Goal: Task Accomplishment & Management: Manage account settings

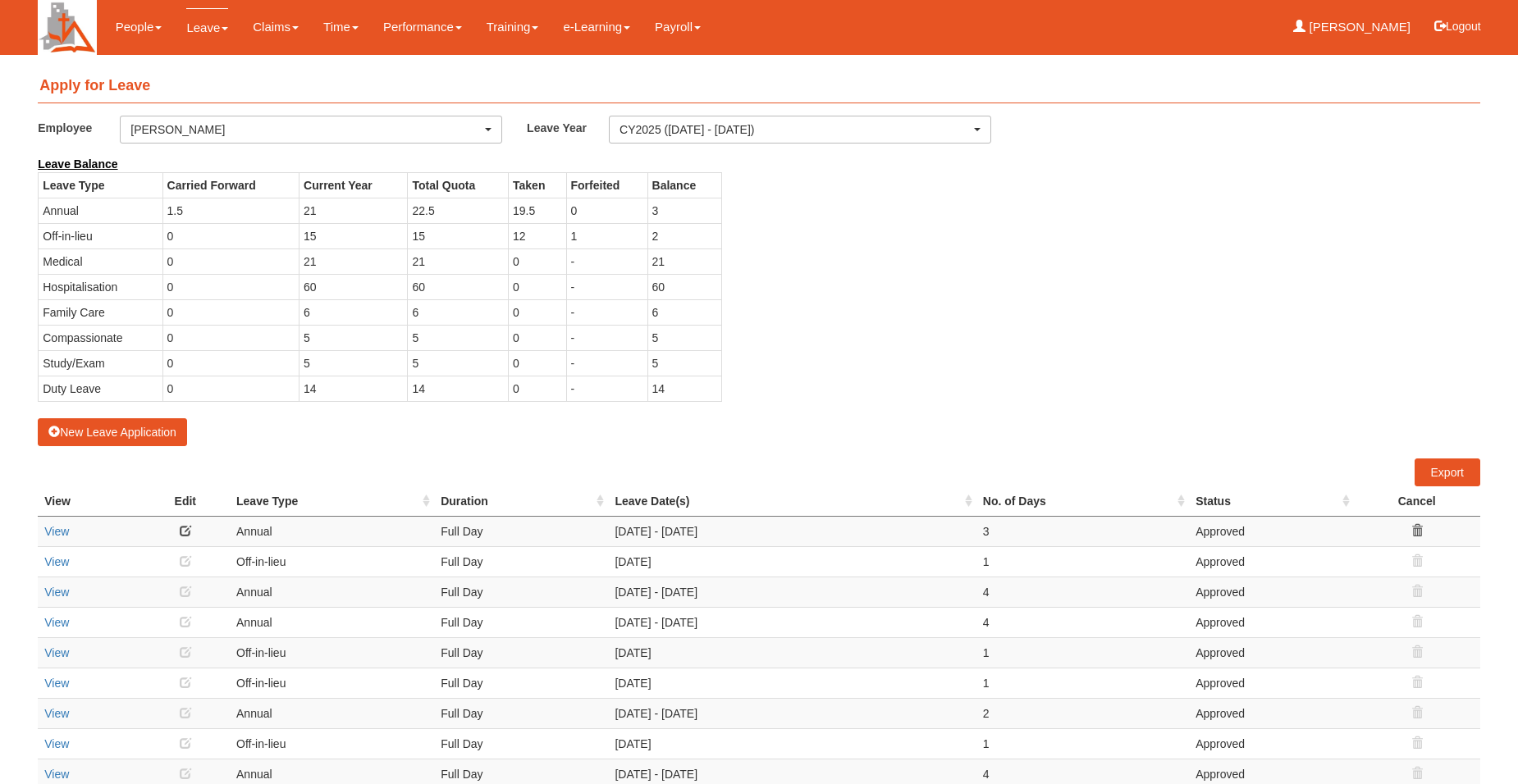
select select "50"
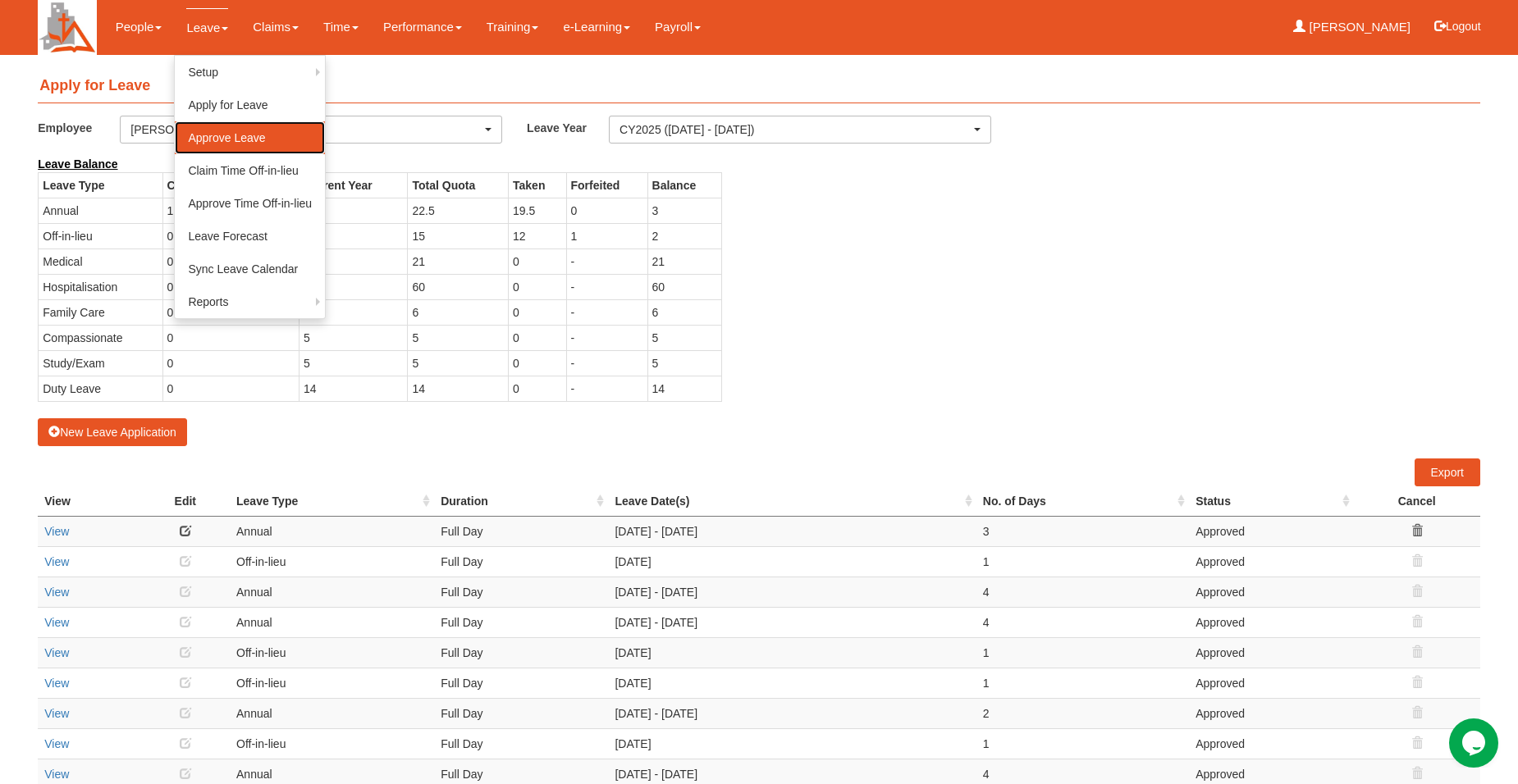
click at [224, 141] on link "Approve Leave" at bounding box center [250, 138] width 150 height 33
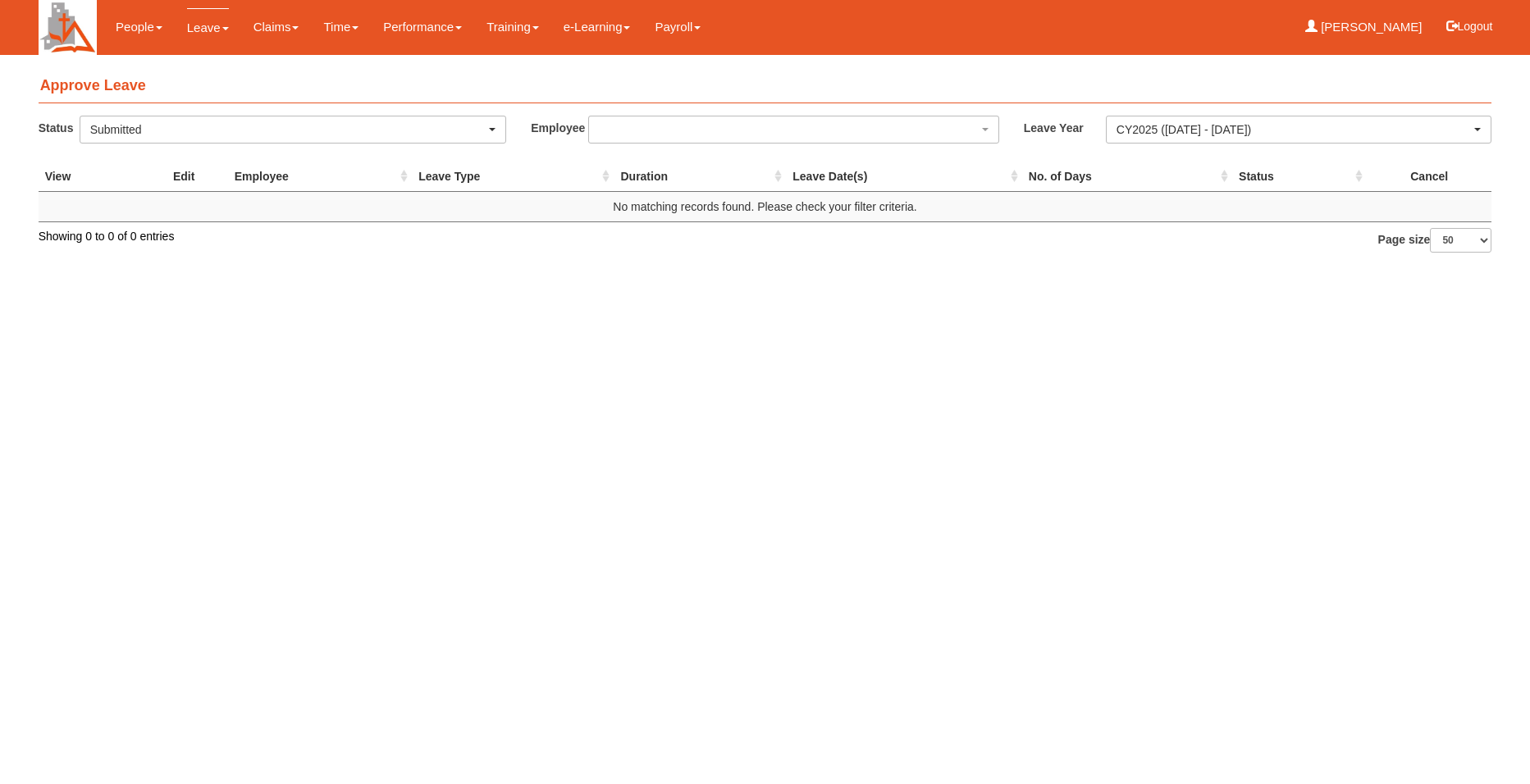
select select "50"
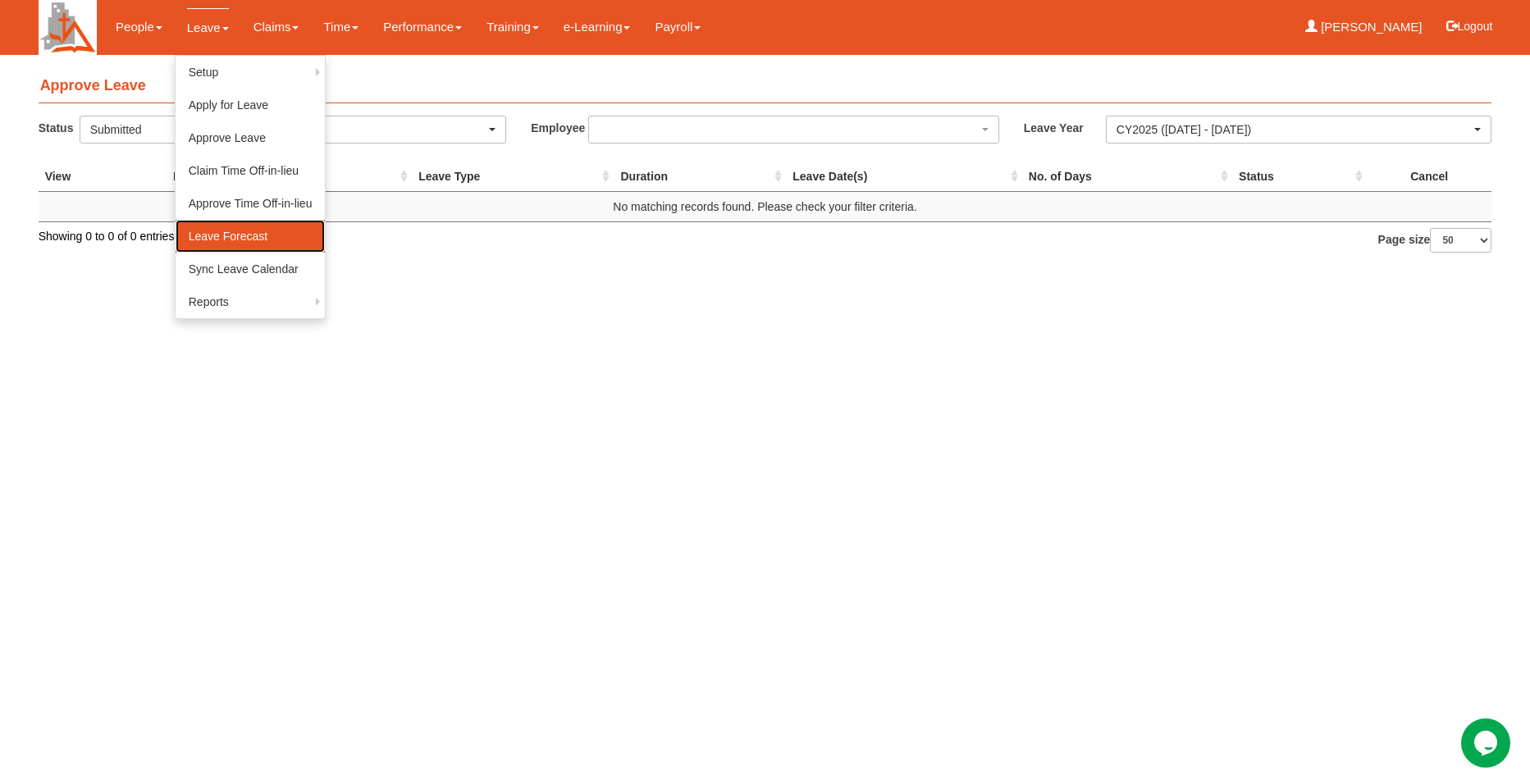
click at [215, 233] on link "Leave Forecast" at bounding box center [250, 236] width 150 height 33
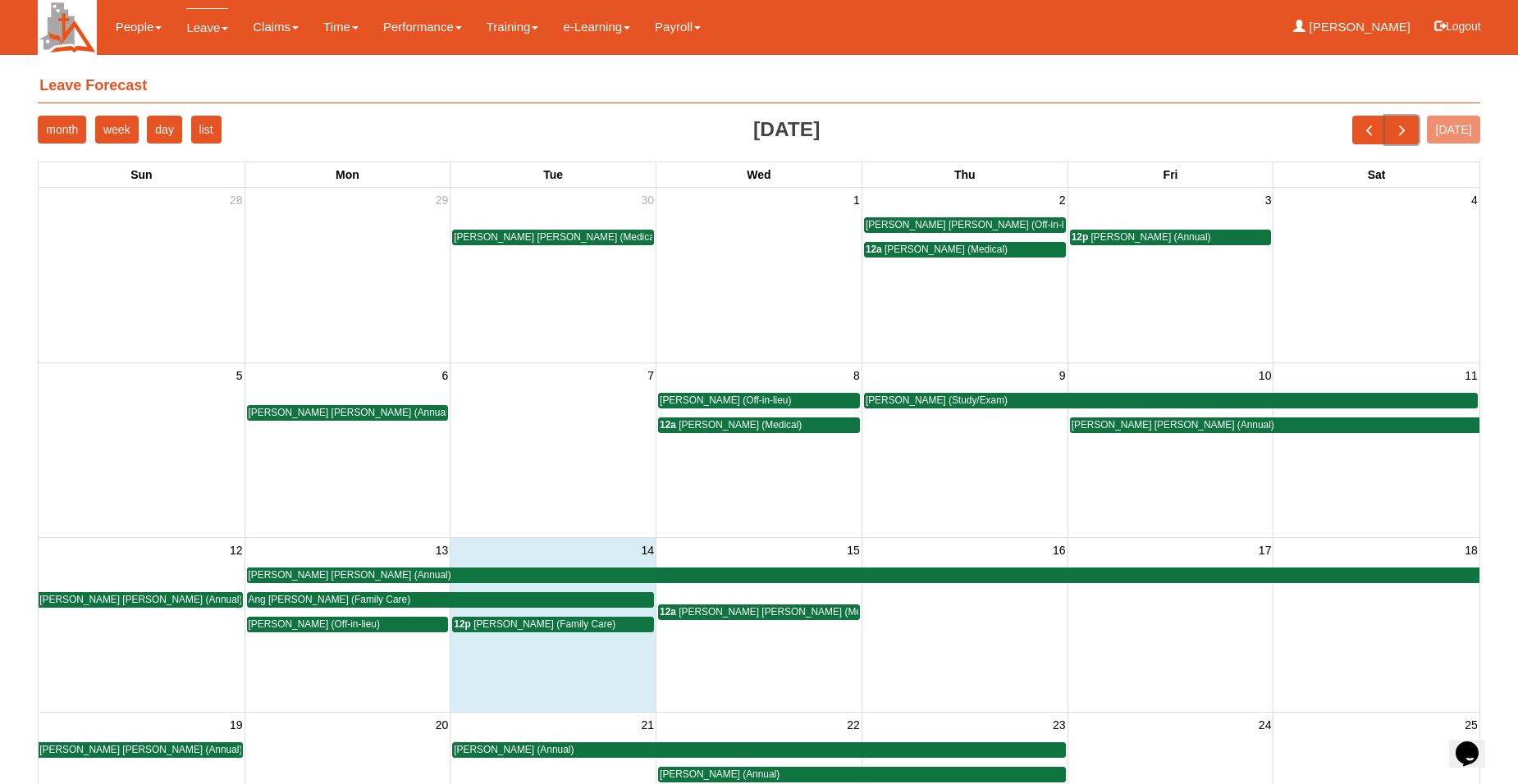
click at [1406, 130] on span "next" at bounding box center [1402, 130] width 17 height 17
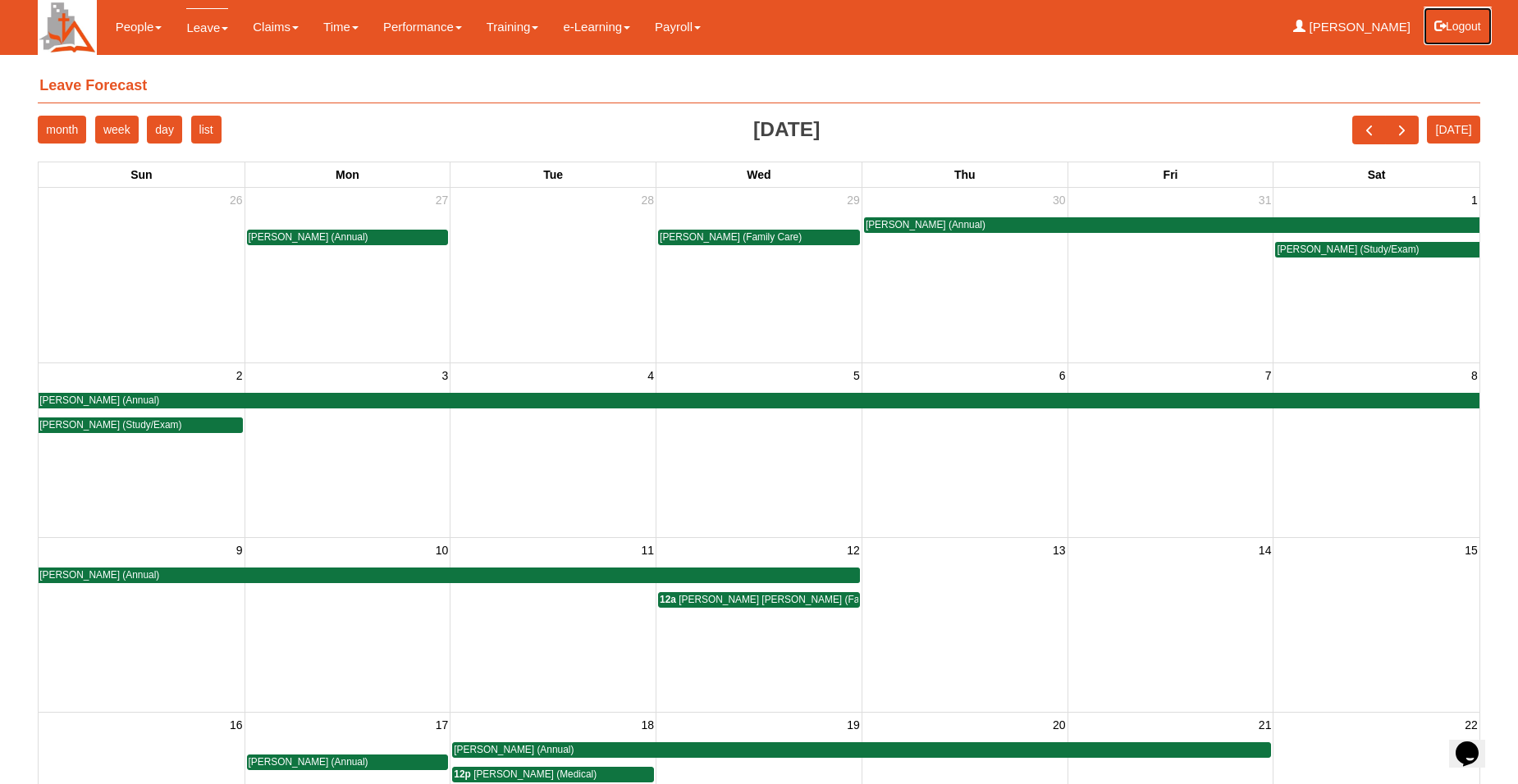
click at [1454, 24] on button "Logout" at bounding box center [1458, 26] width 70 height 39
